Goal: Task Accomplishment & Management: Manage account settings

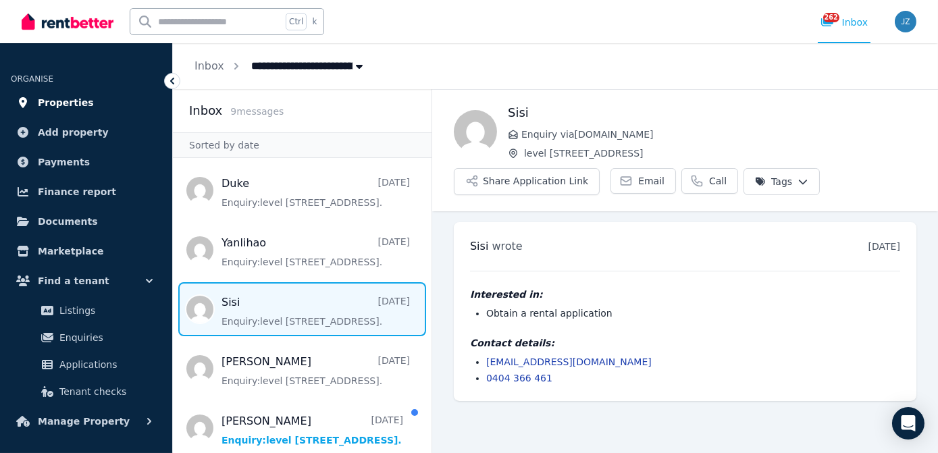
click at [99, 104] on link "Properties" at bounding box center [86, 102] width 151 height 27
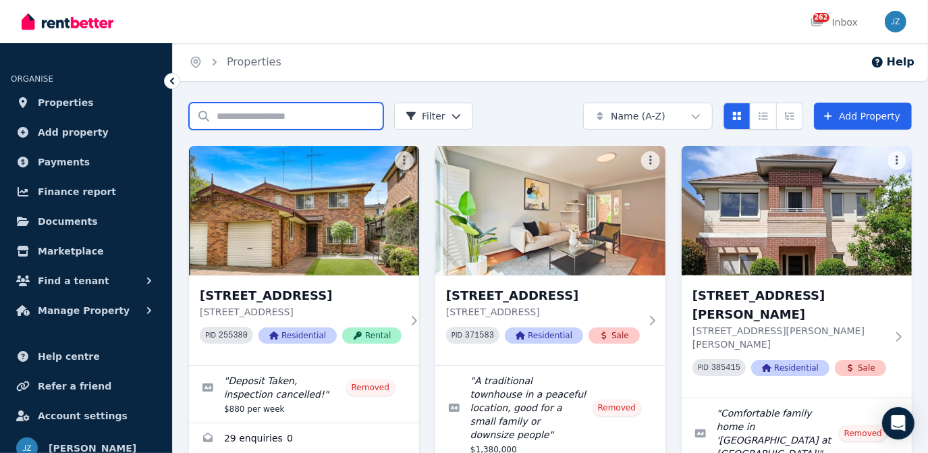
click at [254, 117] on input "Search properties" at bounding box center [286, 116] width 194 height 27
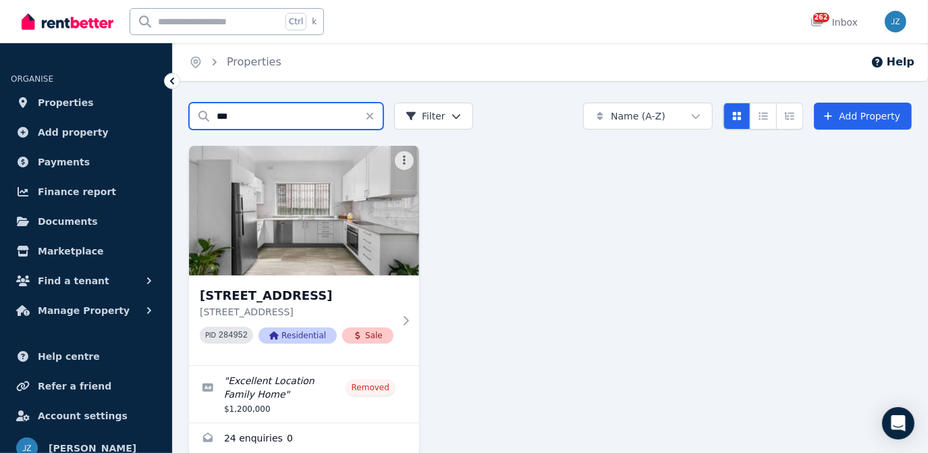
click at [254, 117] on input "***" at bounding box center [286, 116] width 194 height 27
type input "****"
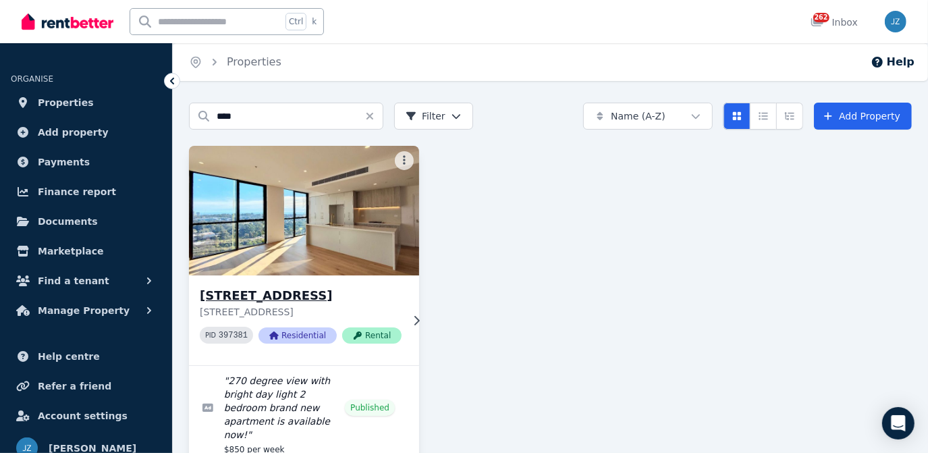
click at [271, 209] on img at bounding box center [304, 210] width 242 height 136
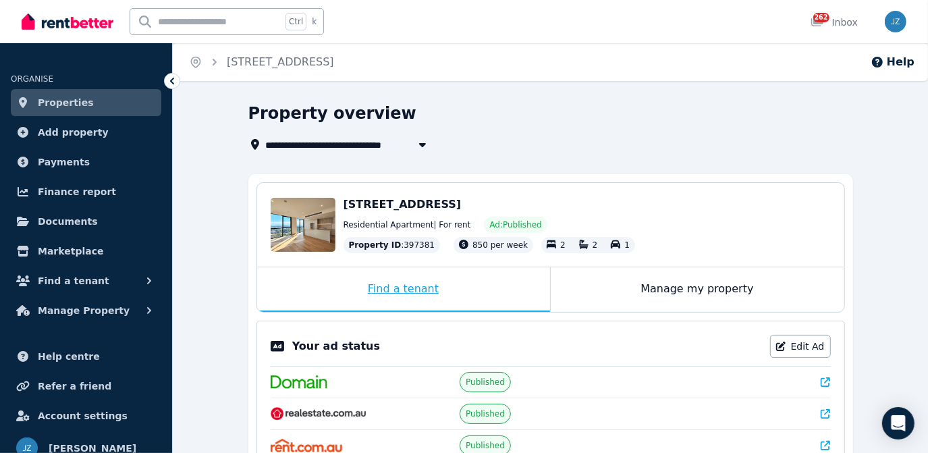
scroll to position [192, 0]
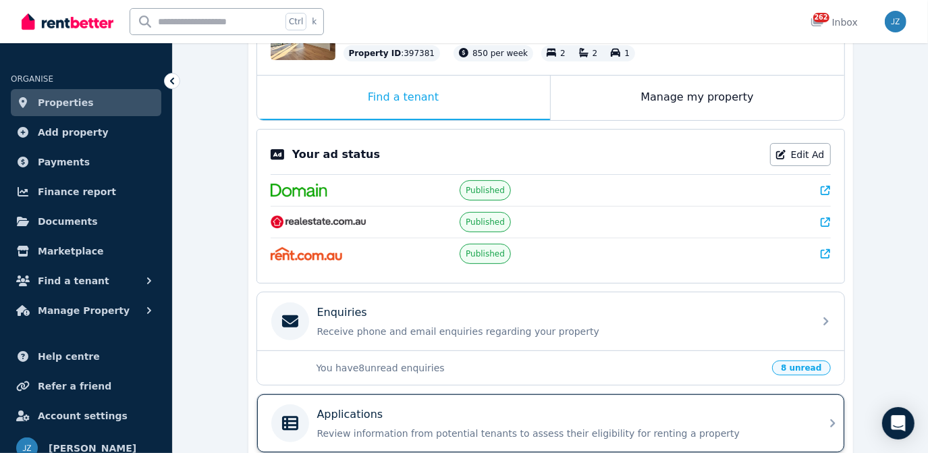
click at [415, 409] on div "Applications" at bounding box center [561, 414] width 489 height 16
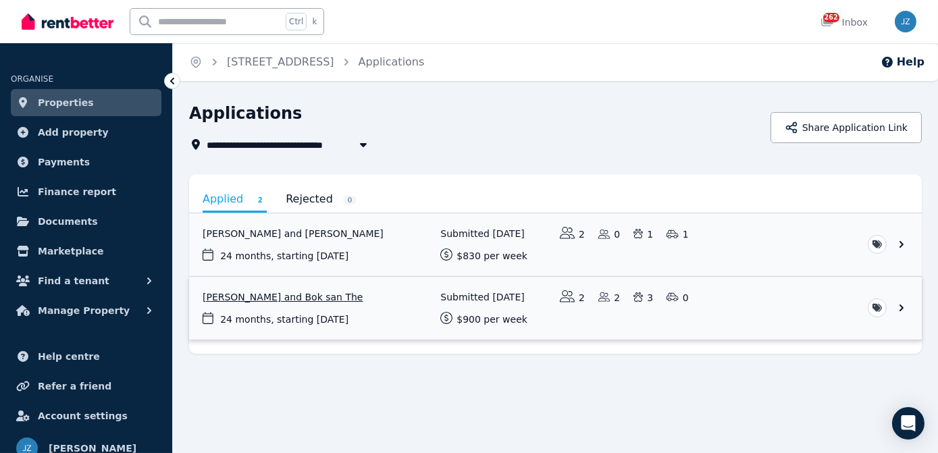
click at [319, 309] on link "View application: Karen Lim and Bok san The" at bounding box center [555, 308] width 733 height 63
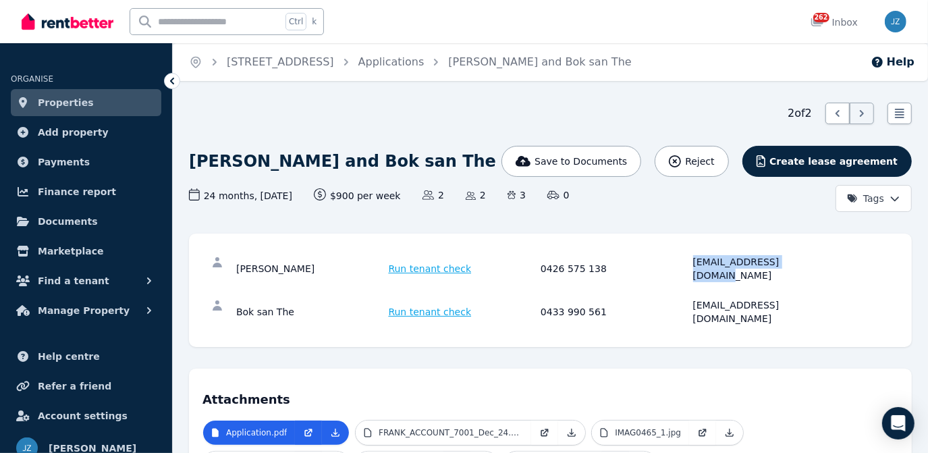
drag, startPoint x: 689, startPoint y: 263, endPoint x: 801, endPoint y: 265, distance: 111.4
click at [801, 265] on div "Karen Lim Run tenant check 0426 575 138 karenlim0306@gmail.com" at bounding box center [538, 268] width 605 height 27
copy div "karenlim0306@gmail.com"
click at [95, 108] on link "Properties" at bounding box center [86, 102] width 151 height 27
